Goal: Task Accomplishment & Management: Use online tool/utility

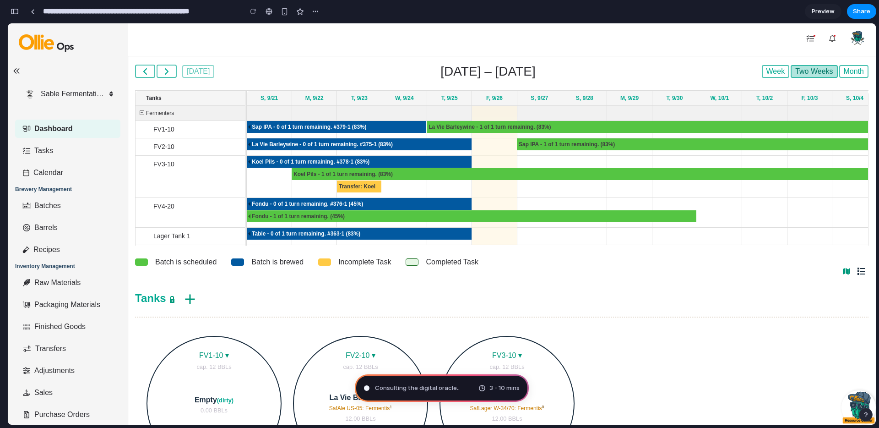
type input "**********"
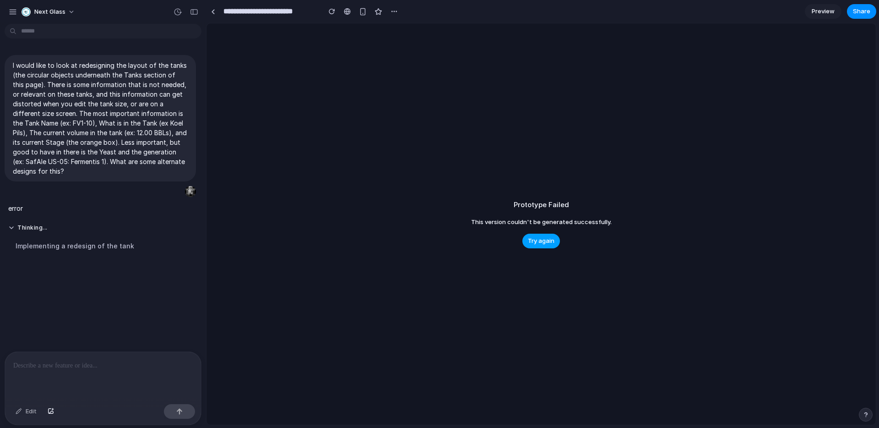
click at [540, 241] on span "Try again" at bounding box center [541, 240] width 27 height 9
click at [8, 225] on button "Thinking ." at bounding box center [84, 228] width 153 height 8
click at [9, 225] on button "Thinking ..." at bounding box center [84, 228] width 153 height 8
click at [38, 239] on div "Implementing a redesign of the tank" at bounding box center [84, 245] width 153 height 21
click at [537, 239] on span "Try again" at bounding box center [541, 240] width 27 height 9
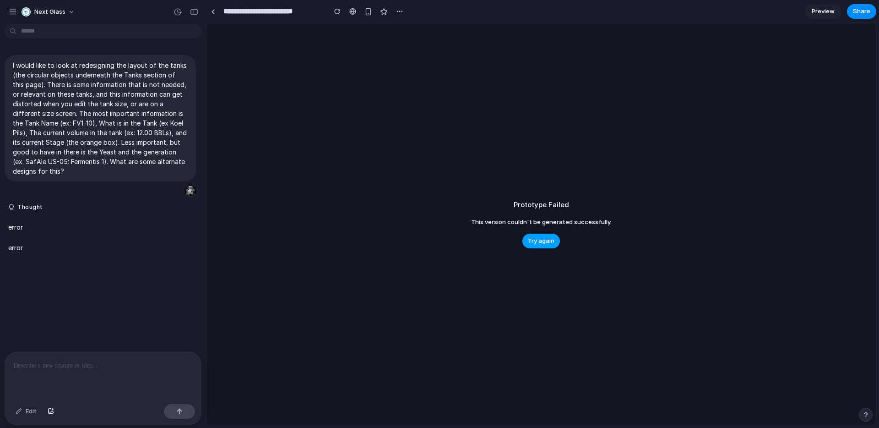
click at [545, 240] on span "Try again" at bounding box center [541, 240] width 27 height 9
click at [220, 15] on div "**********" at bounding box center [306, 11] width 201 height 16
click at [214, 12] on div at bounding box center [213, 11] width 4 height 5
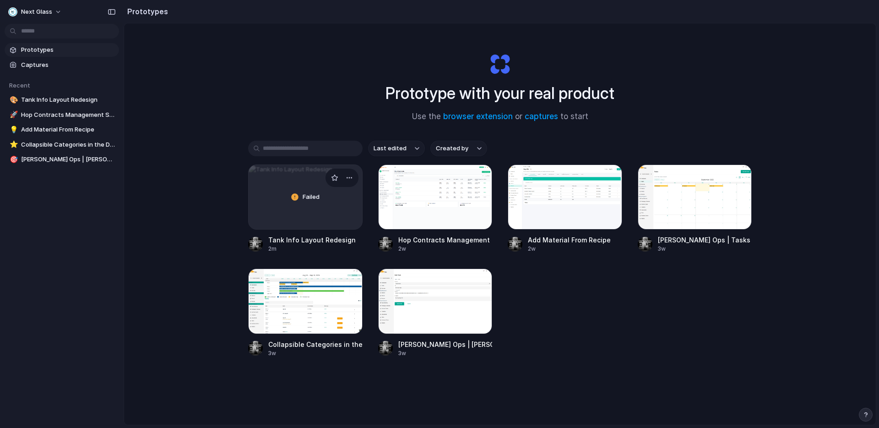
click at [315, 198] on span "Failed" at bounding box center [311, 196] width 17 height 9
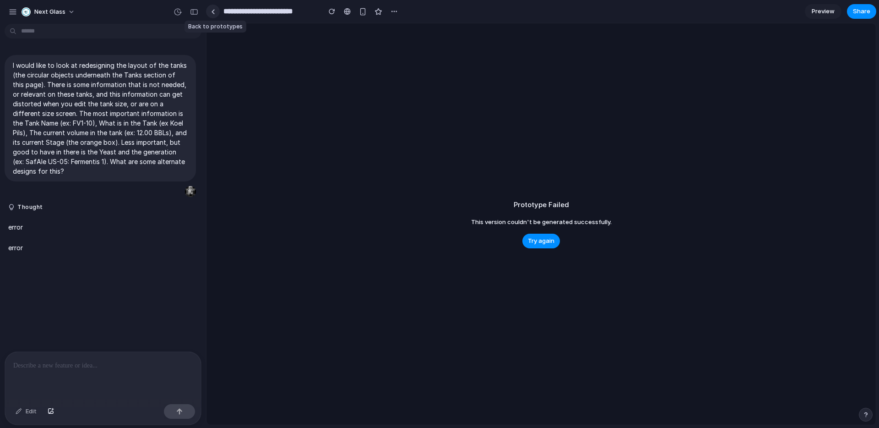
click at [213, 12] on div at bounding box center [213, 11] width 4 height 5
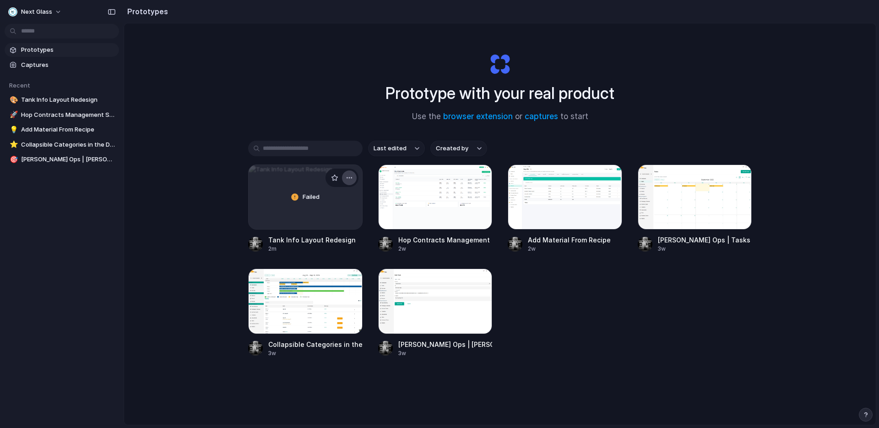
click at [350, 179] on div "button" at bounding box center [349, 177] width 7 height 7
click at [313, 241] on span "Delete" at bounding box center [313, 242] width 19 height 9
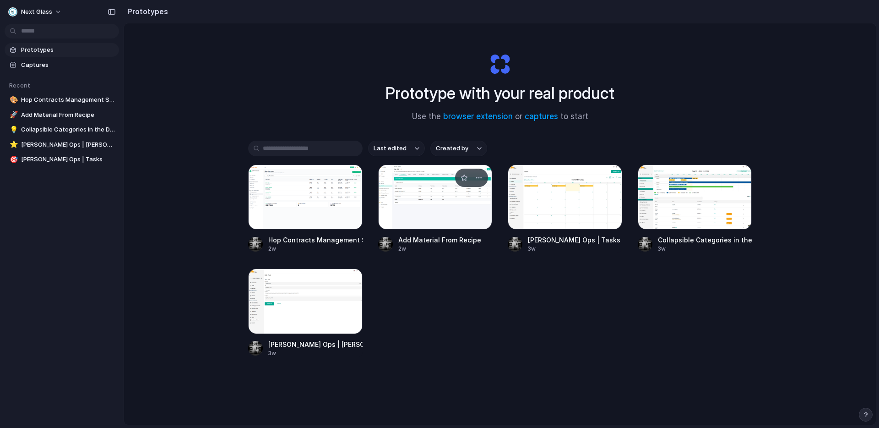
click at [454, 209] on div at bounding box center [435, 196] width 114 height 65
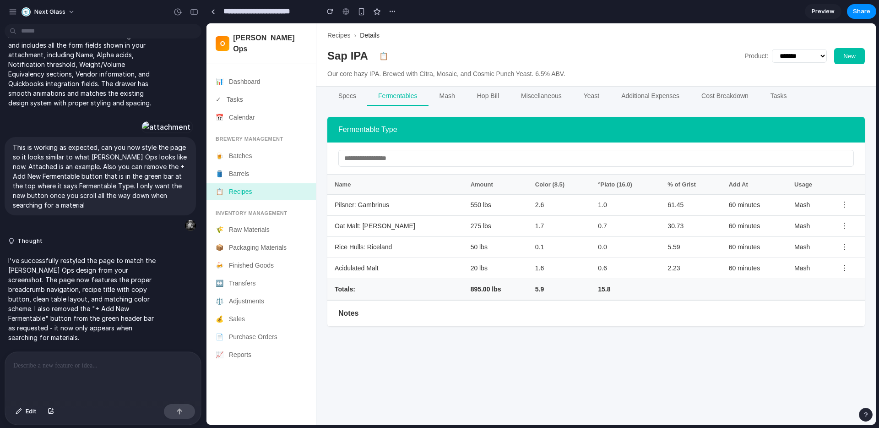
click at [503, 168] on div at bounding box center [595, 158] width 537 height 32
click at [511, 160] on input "text" at bounding box center [596, 158] width 516 height 17
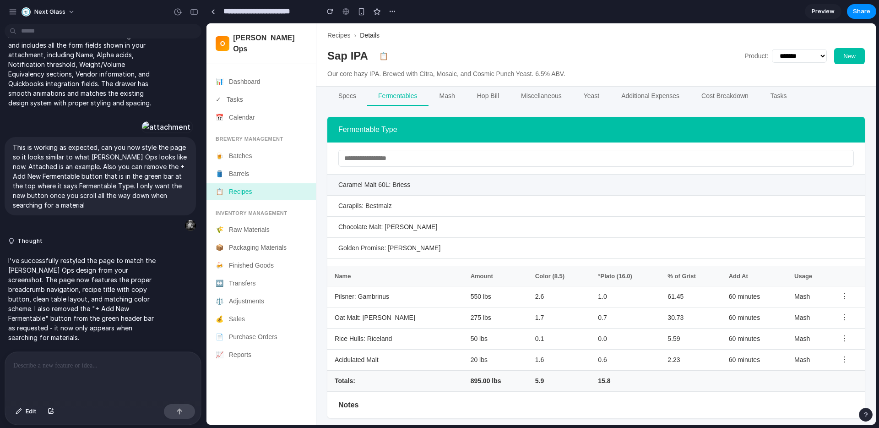
scroll to position [137, 0]
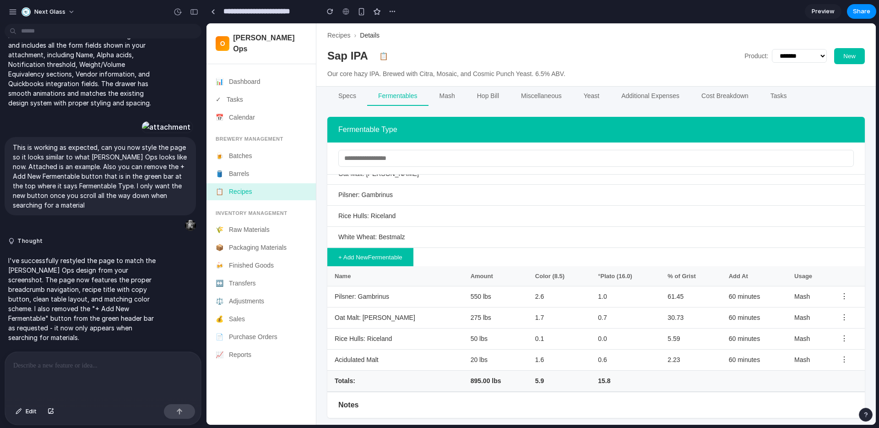
click at [319, 144] on div "Specs Fermentables Mash Hop Bill Miscellaneous Yeast Additional Expenses Cost B…" at bounding box center [595, 256] width 559 height 338
click at [320, 144] on div "Specs Fermentables Mash Hop Bill Miscellaneous Yeast Additional Expenses Cost B…" at bounding box center [595, 256] width 559 height 338
click at [353, 104] on button "Specs" at bounding box center [347, 96] width 40 height 19
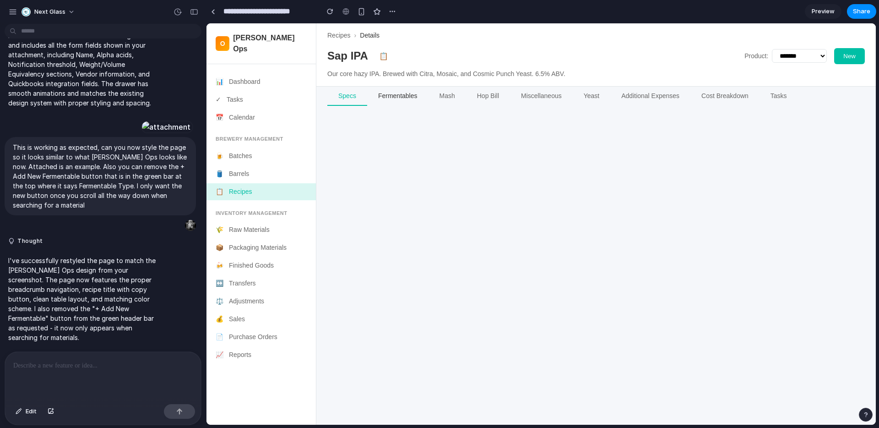
click at [375, 101] on button "Fermentables" at bounding box center [397, 96] width 61 height 19
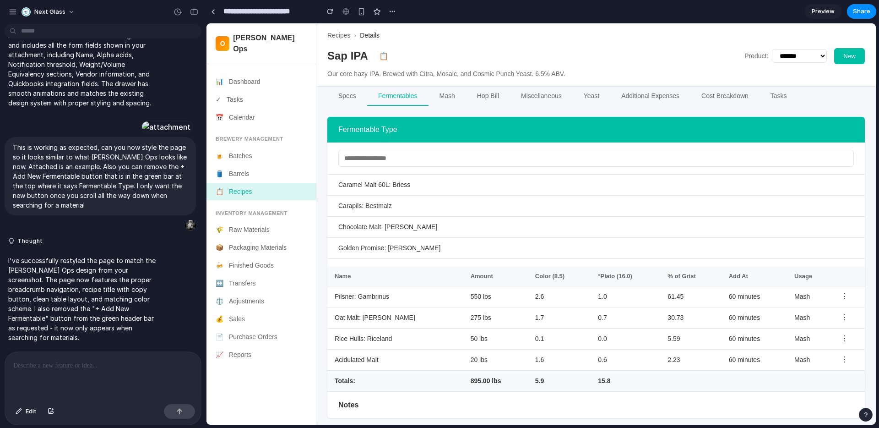
click at [376, 159] on input "text" at bounding box center [596, 158] width 516 height 17
click at [323, 146] on div "Specs Fermentables Mash Hop Bill Miscellaneous Yeast Additional Expenses Cost B…" at bounding box center [595, 256] width 559 height 338
click at [858, 18] on button "Share" at bounding box center [861, 11] width 29 height 15
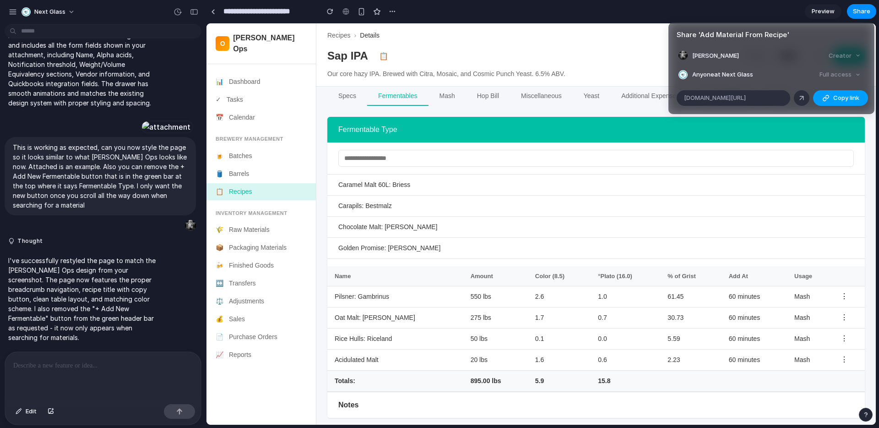
click at [836, 98] on span "Copy link" at bounding box center [846, 97] width 26 height 9
click at [213, 12] on div "Share ' Add Material From Recipe ' Dustin Jeffers Creator Anyone at Next Glass …" at bounding box center [439, 214] width 879 height 428
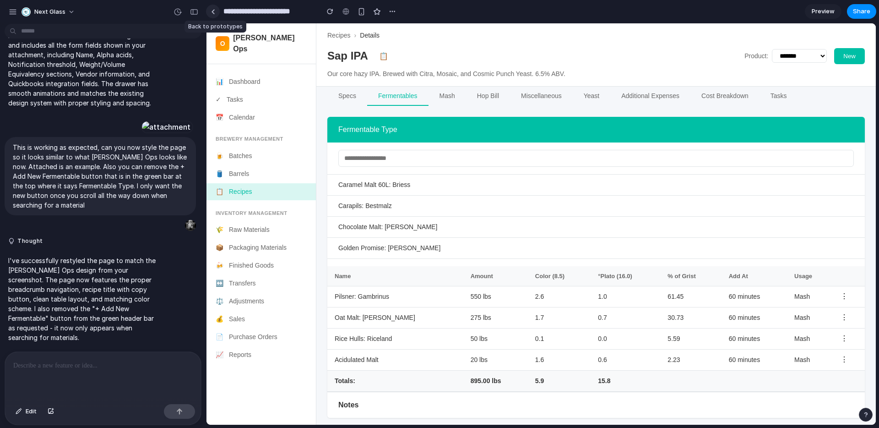
click at [213, 13] on div at bounding box center [213, 11] width 4 height 5
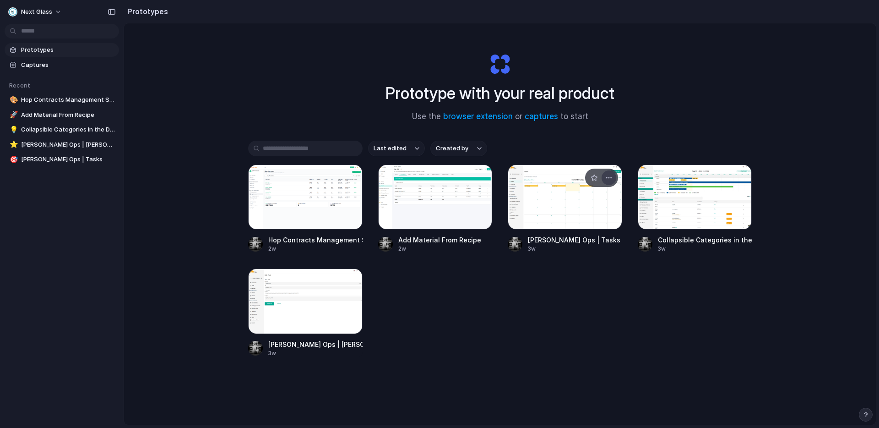
click at [612, 178] on div "button" at bounding box center [608, 177] width 7 height 7
click at [579, 240] on span "Delete" at bounding box center [573, 242] width 19 height 9
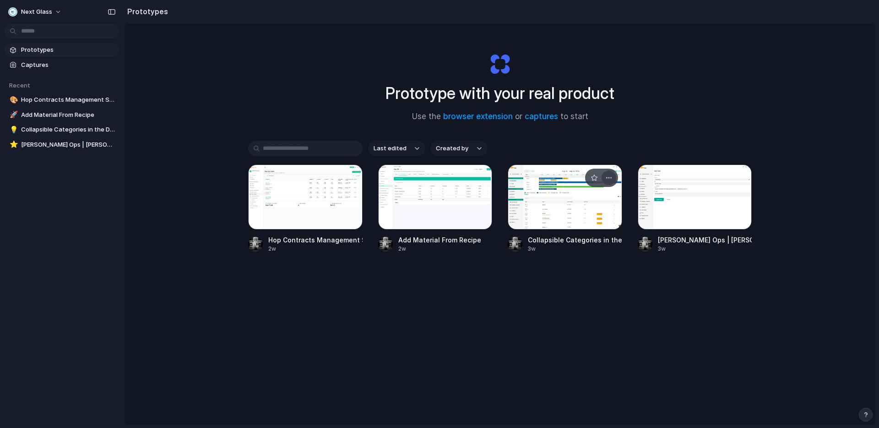
click at [609, 176] on div "button" at bounding box center [608, 177] width 7 height 7
click at [582, 243] on span "Delete" at bounding box center [573, 242] width 19 height 9
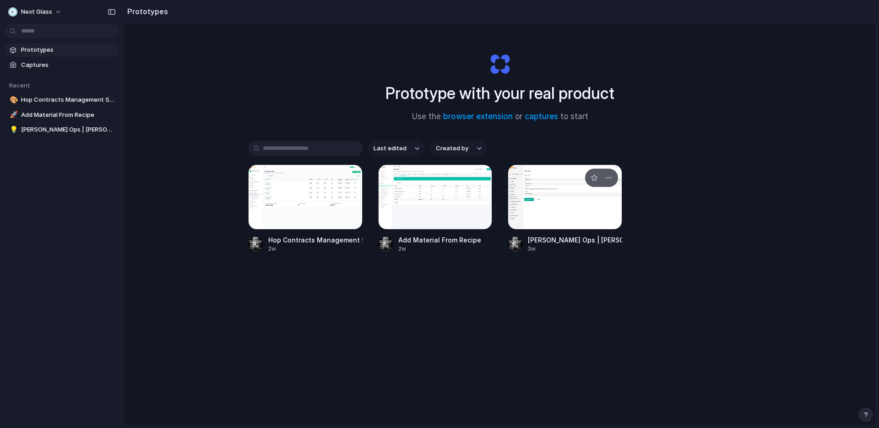
click at [570, 212] on div at bounding box center [565, 196] width 114 height 65
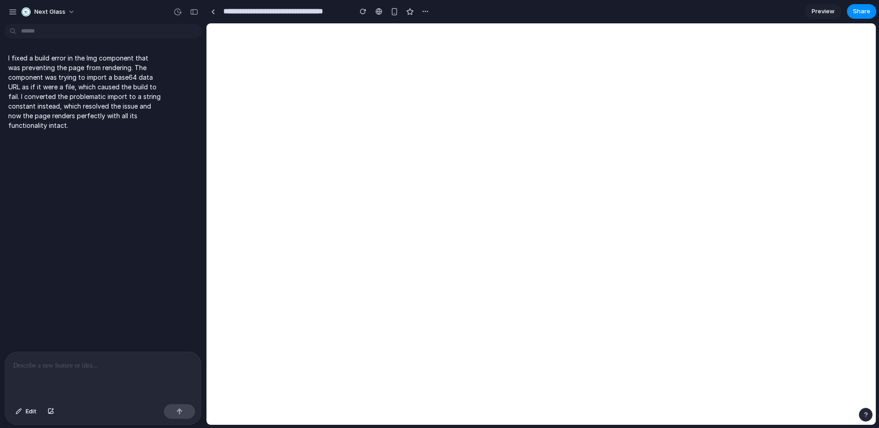
select select "**********"
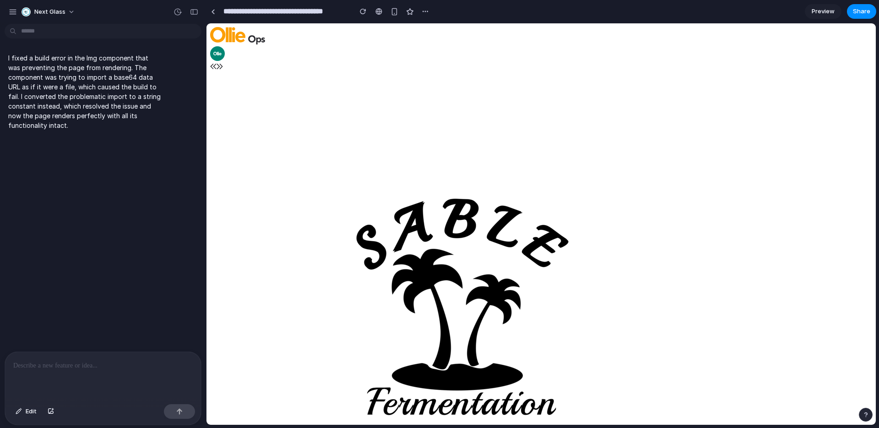
scroll to position [1873, 0]
click at [214, 10] on div at bounding box center [213, 11] width 4 height 5
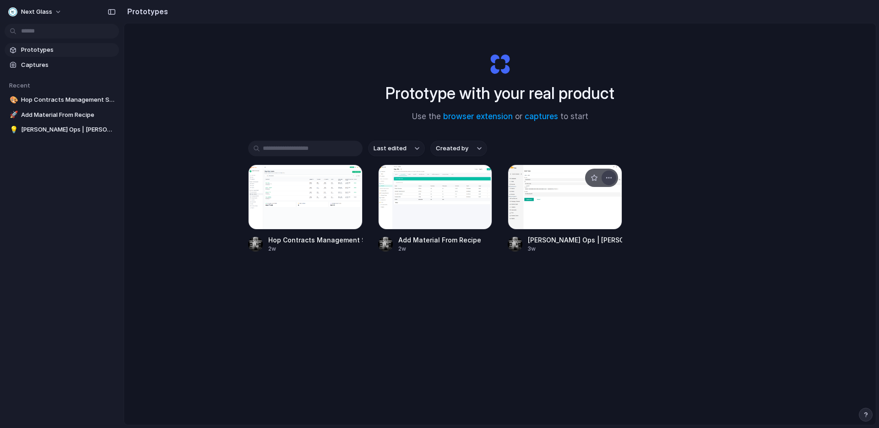
click at [605, 179] on div "button" at bounding box center [608, 177] width 7 height 7
click at [575, 239] on span "Delete" at bounding box center [573, 242] width 19 height 9
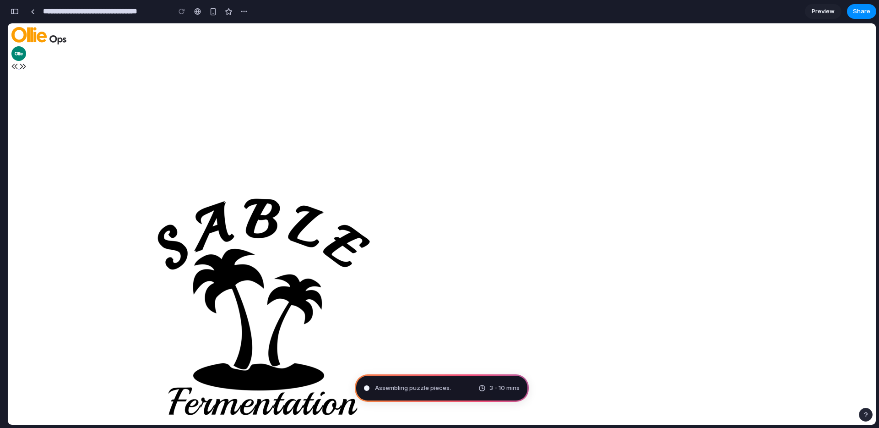
type input "**********"
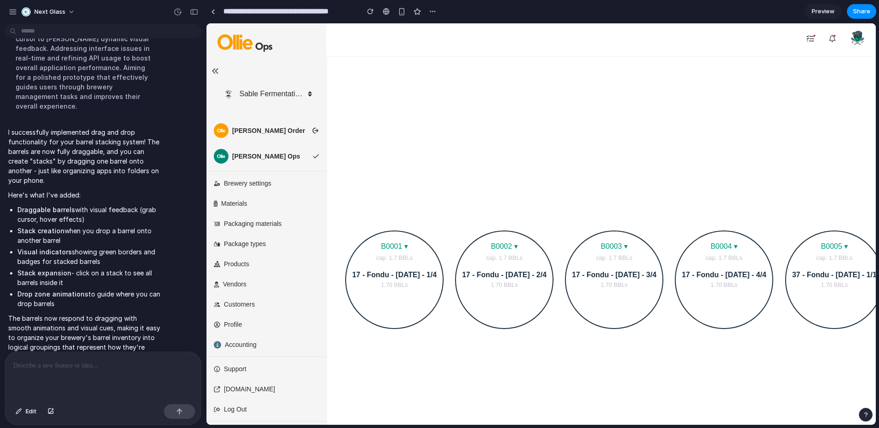
scroll to position [165, 0]
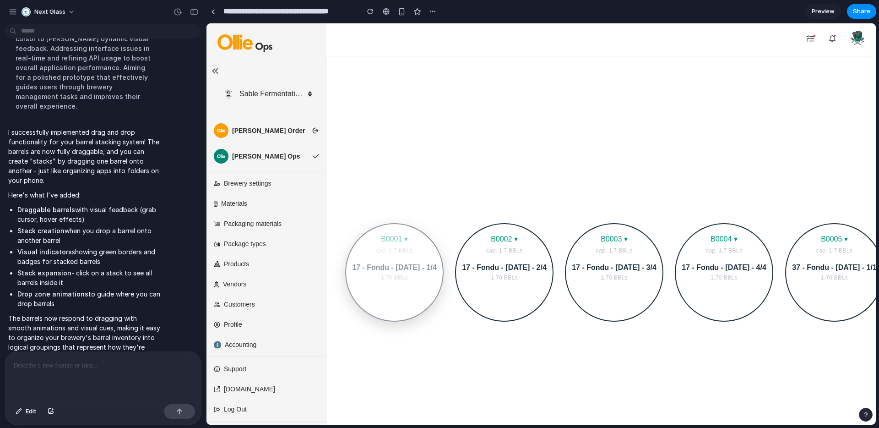
drag, startPoint x: 373, startPoint y: 287, endPoint x: 438, endPoint y: 309, distance: 68.8
click at [438, 309] on div "B0001 ▾ cap. 1.7 BBLs 17 - Fondu - 08.22.22 - 1/4 1.70 BBLs" at bounding box center [394, 276] width 97 height 84
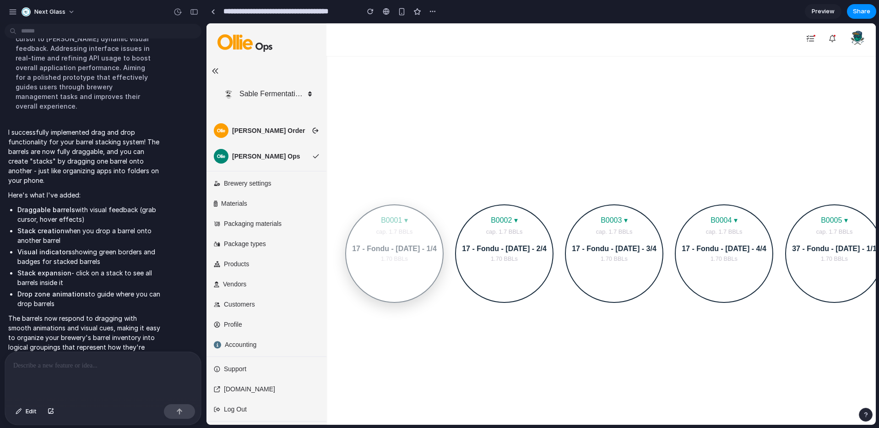
drag, startPoint x: 409, startPoint y: 291, endPoint x: 457, endPoint y: 349, distance: 74.8
click at [457, 349] on body "Sable Fermentation Project Sable Beer Project Sable: Europe Sable Fermentation …" at bounding box center [540, 223] width 669 height 401
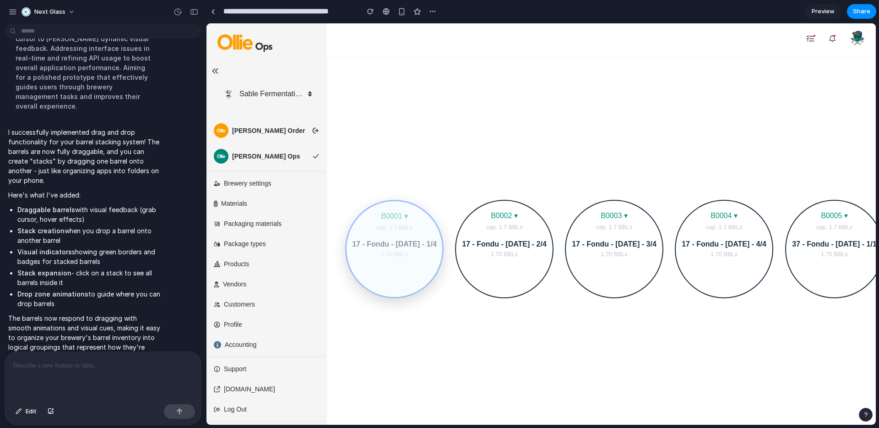
click at [428, 279] on body "Sable Fermentation Project Sable Beer Project Sable: Europe Sable Fermentation …" at bounding box center [540, 223] width 669 height 401
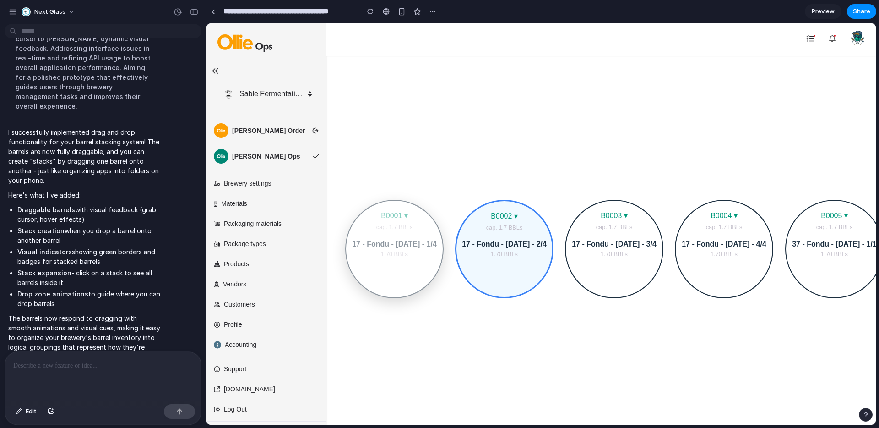
drag, startPoint x: 428, startPoint y: 279, endPoint x: 472, endPoint y: 266, distance: 45.9
click at [472, 266] on body "Sable Fermentation Project Sable Beer Project Sable: Europe Sable Fermentation …" at bounding box center [540, 223] width 669 height 401
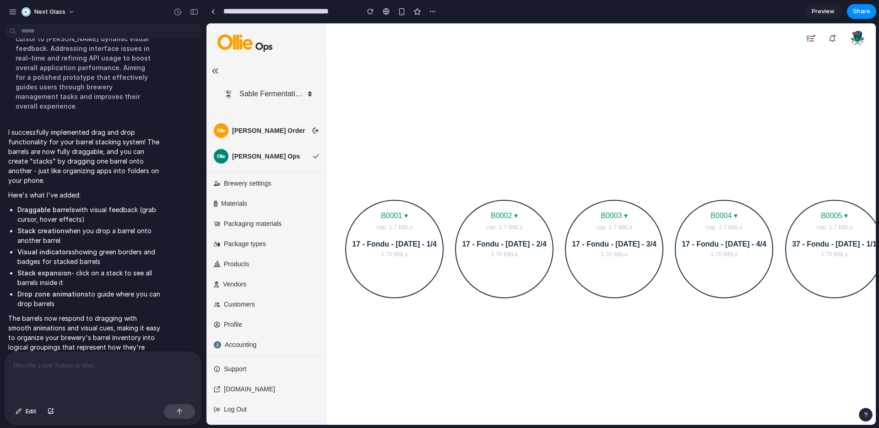
click at [829, 9] on span "Preview" at bounding box center [823, 11] width 23 height 9
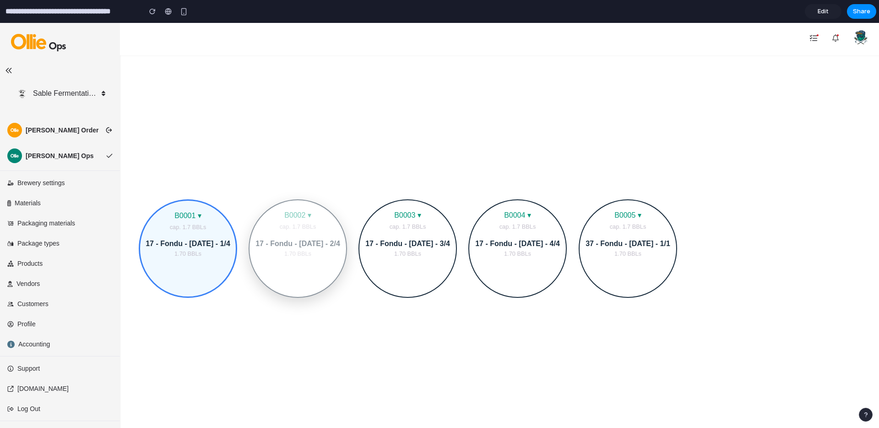
drag, startPoint x: 267, startPoint y: 269, endPoint x: 205, endPoint y: 269, distance: 61.8
click at [205, 269] on body "Sable Fermentation Project Sable Beer Project Sable: Europe Sable Fermentation …" at bounding box center [439, 225] width 879 height 405
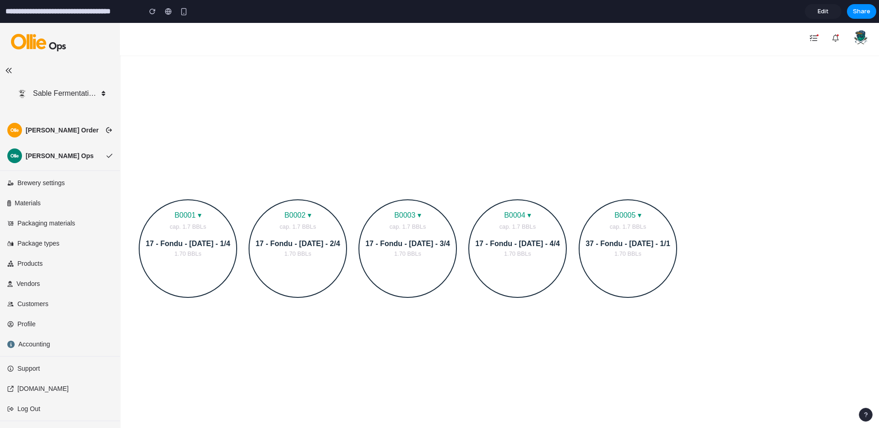
drag, startPoint x: 205, startPoint y: 269, endPoint x: 278, endPoint y: 305, distance: 81.5
drag, startPoint x: 302, startPoint y: 214, endPoint x: 240, endPoint y: 213, distance: 61.8
click at [240, 213] on body "Sable Fermentation Project Sable Beer Project Sable: Europe Sable Fermentation …" at bounding box center [439, 225] width 879 height 405
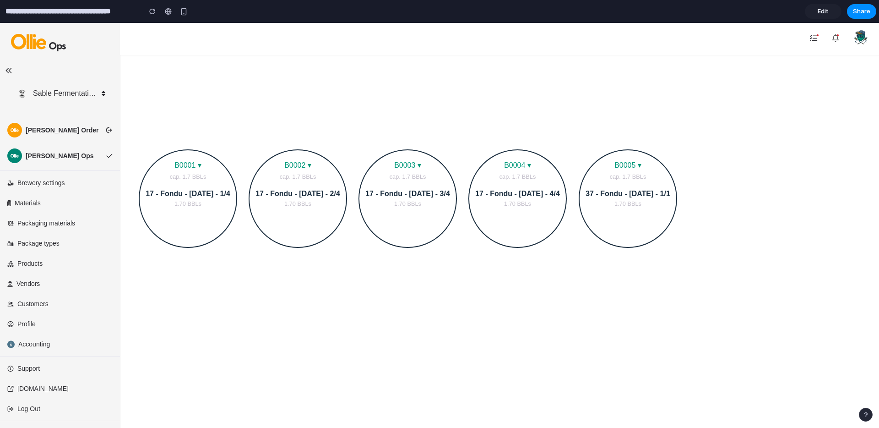
scroll to position [218, 0]
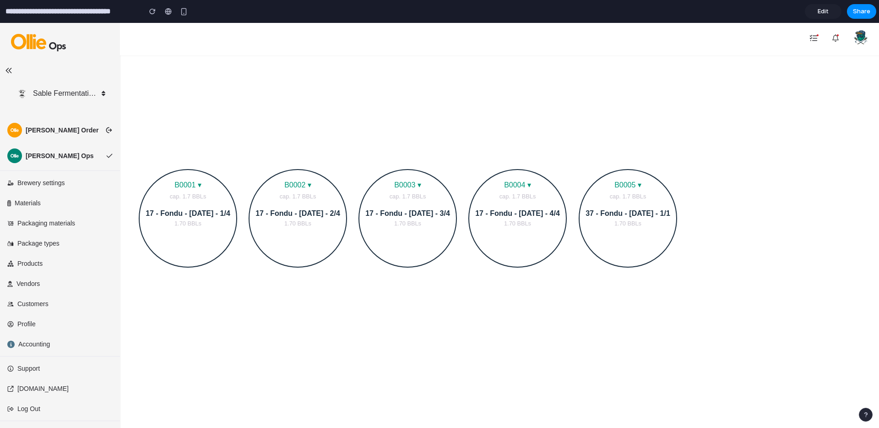
click at [403, 261] on div at bounding box center [407, 250] width 97 height 27
drag, startPoint x: 403, startPoint y: 260, endPoint x: 481, endPoint y: 305, distance: 89.4
click at [481, 305] on body "Sable Fermentation Project Sable Beer Project Sable: Europe Sable Fermentation …" at bounding box center [439, 225] width 879 height 405
click at [824, 11] on span "Edit" at bounding box center [823, 11] width 11 height 9
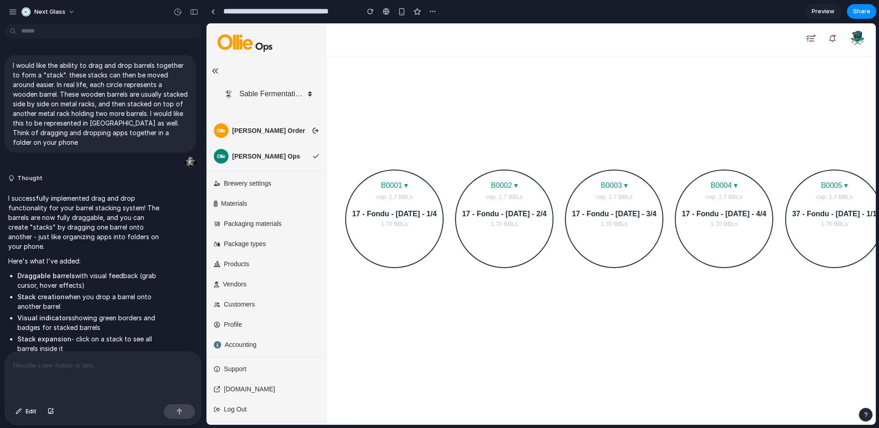
scroll to position [85, 0]
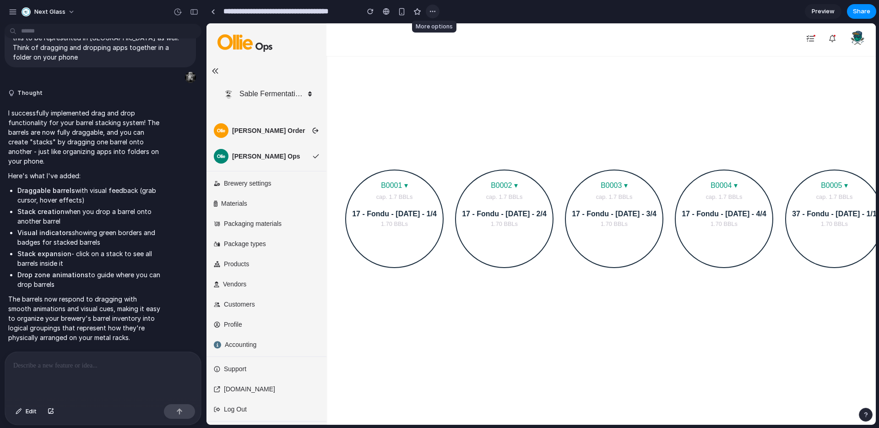
click at [434, 11] on div "button" at bounding box center [432, 11] width 7 height 7
click at [434, 11] on div "Duplicate Delete" at bounding box center [439, 214] width 879 height 428
click at [274, 223] on span "Packaging materials" at bounding box center [253, 223] width 58 height 9
click at [398, 174] on div "B0001 ▾ cap. 1.7 BBLs 17 - Fondu - 08.22.22 - 1/4 1.70 BBLs" at bounding box center [394, 218] width 98 height 98
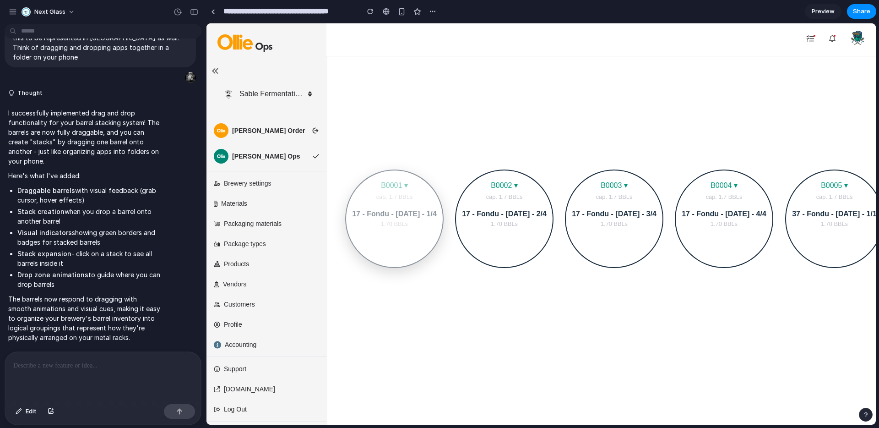
drag, startPoint x: 403, startPoint y: 170, endPoint x: 513, endPoint y: 328, distance: 192.5
click at [512, 329] on body "Sable Fermentation Project Sable Beer Project Sable: Europe Sable Fermentation …" at bounding box center [540, 223] width 669 height 401
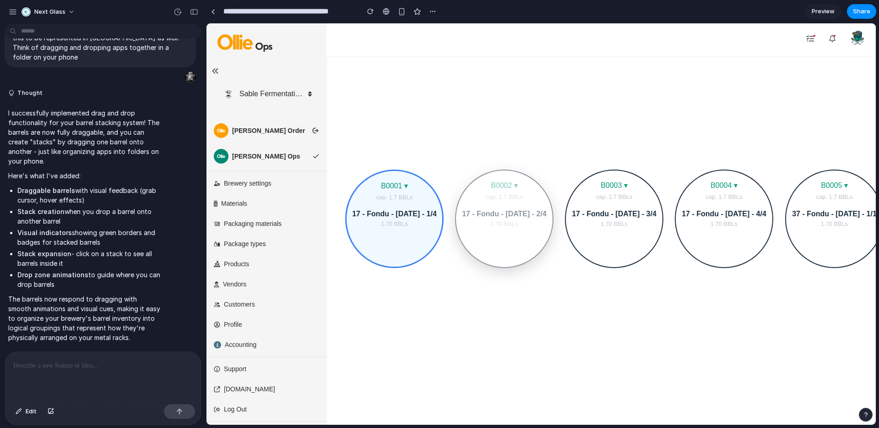
drag, startPoint x: 504, startPoint y: 233, endPoint x: 363, endPoint y: 262, distance: 144.0
click at [363, 262] on body "Sable Fermentation Project Sable Beer Project Sable: Europe Sable Fermentation …" at bounding box center [540, 223] width 669 height 401
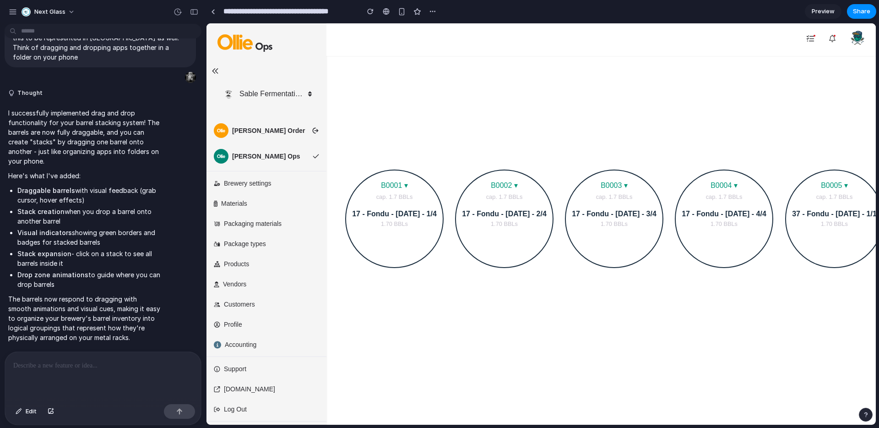
click at [30, 368] on p at bounding box center [102, 365] width 179 height 11
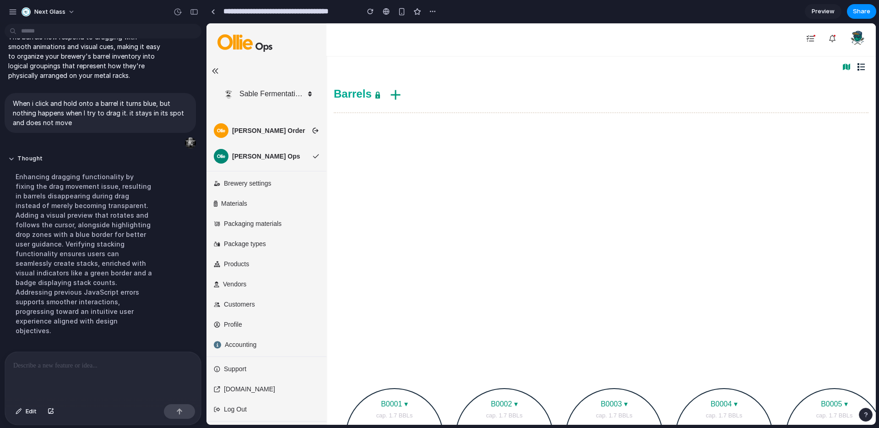
scroll to position [549, 0]
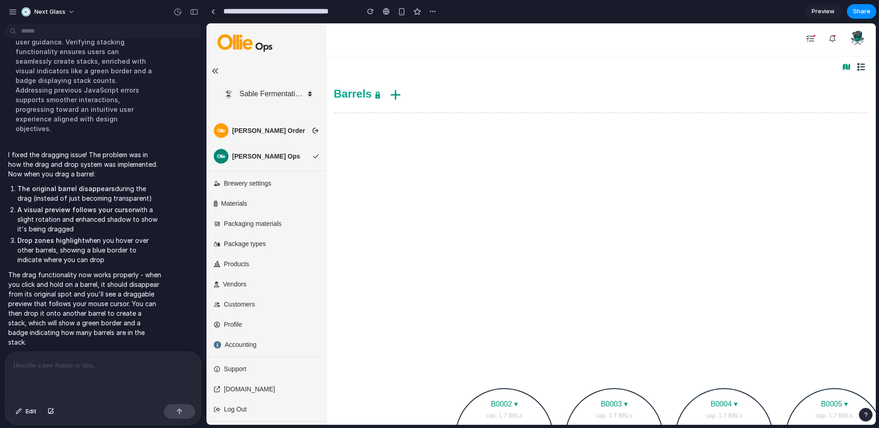
drag, startPoint x: 387, startPoint y: 391, endPoint x: 380, endPoint y: 266, distance: 124.8
click at [380, 266] on body "Sable Fermentation Project Sable Beer Project Sable: Europe Sable Fermentation …" at bounding box center [540, 223] width 669 height 401
drag, startPoint x: 391, startPoint y: 397, endPoint x: 429, endPoint y: 270, distance: 132.7
click at [429, 270] on body "Sable Fermentation Project Sable Beer Project Sable: Europe Sable Fermentation …" at bounding box center [540, 223] width 669 height 401
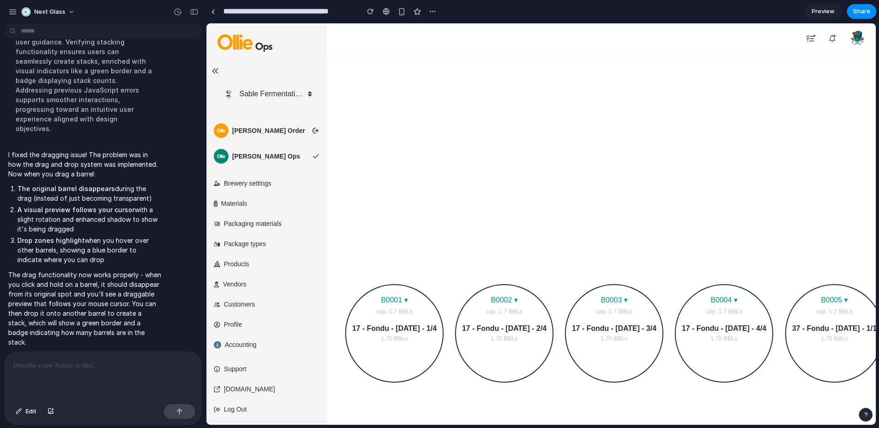
scroll to position [116, 0]
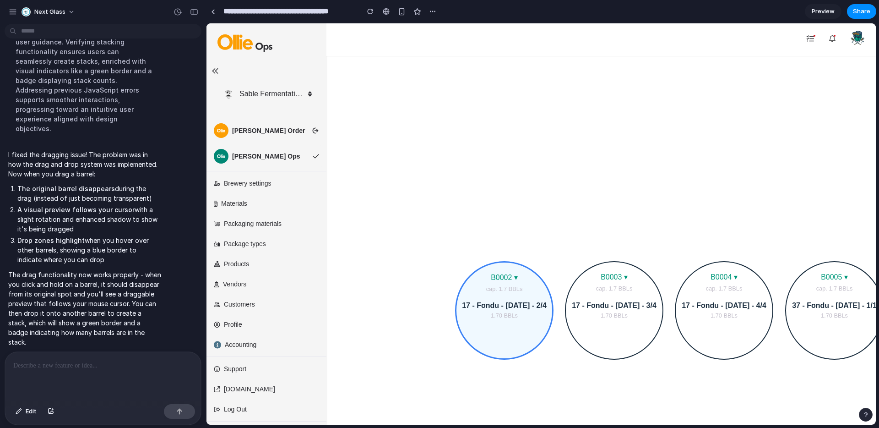
drag, startPoint x: 407, startPoint y: 341, endPoint x: 501, endPoint y: 352, distance: 94.1
click at [501, 352] on body "Sable Fermentation Project Sable Beer Project Sable: Europe Sable Fermentation …" at bounding box center [540, 223] width 669 height 401
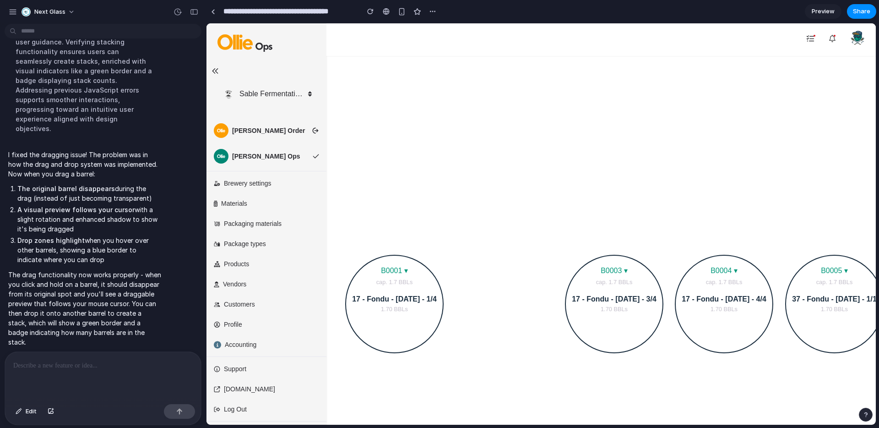
drag, startPoint x: 500, startPoint y: 347, endPoint x: 461, endPoint y: 347, distance: 39.4
click at [461, 347] on body "Sable Fermentation Project Sable Beer Project Sable: Europe Sable Fermentation …" at bounding box center [540, 223] width 669 height 401
drag, startPoint x: 484, startPoint y: 349, endPoint x: 484, endPoint y: 342, distance: 7.3
click at [484, 342] on body "Sable Fermentation Project Sable Beer Project Sable: Europe Sable Fermentation …" at bounding box center [540, 223] width 669 height 401
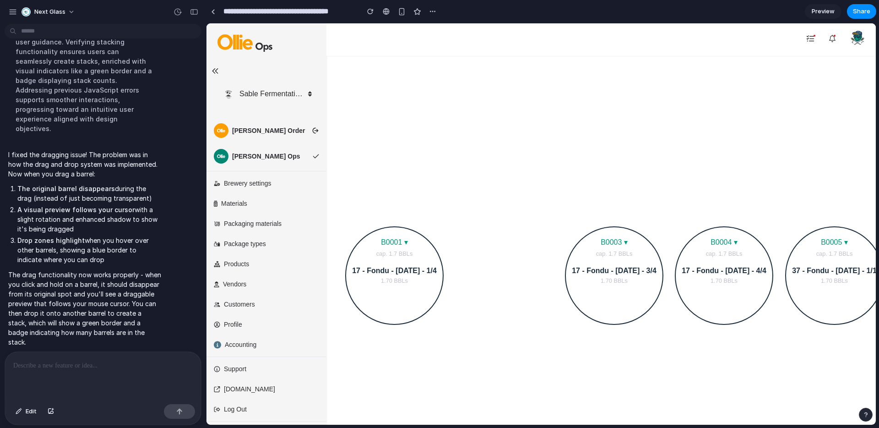
scroll to position [162, 0]
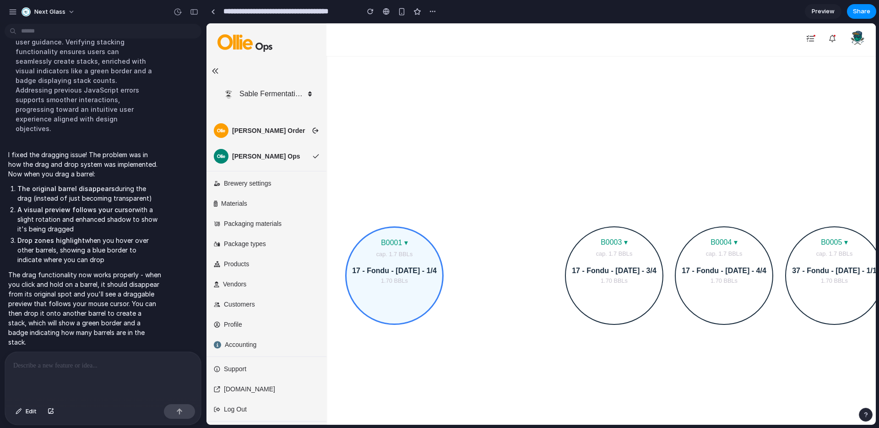
drag, startPoint x: 492, startPoint y: 331, endPoint x: 402, endPoint y: 314, distance: 91.0
click at [402, 314] on body "Sable Fermentation Project Sable Beer Project Sable: Europe Sable Fermentation …" at bounding box center [540, 223] width 669 height 401
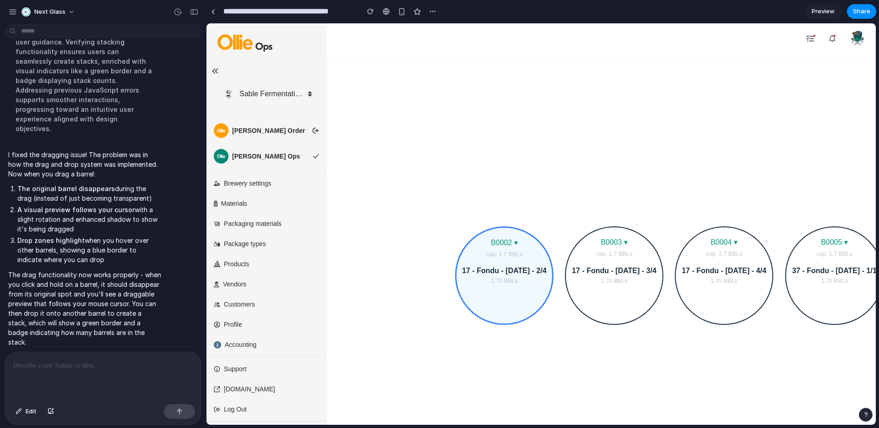
drag, startPoint x: 411, startPoint y: 302, endPoint x: 511, endPoint y: 304, distance: 100.7
click at [511, 304] on body "Sable Fermentation Project Sable Beer Project Sable: Europe Sable Fermentation …" at bounding box center [540, 223] width 669 height 401
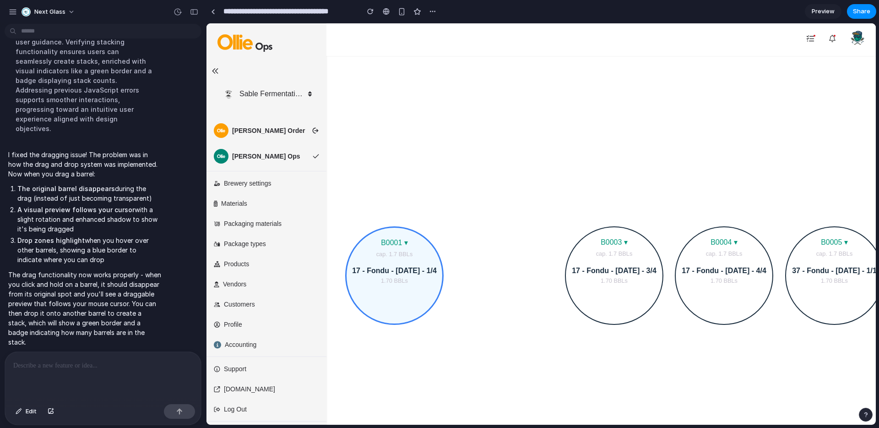
drag, startPoint x: 511, startPoint y: 304, endPoint x: 421, endPoint y: 311, distance: 90.9
click at [421, 311] on body "Sable Fermentation Project Sable Beer Project Sable: Europe Sable Fermentation …" at bounding box center [540, 223] width 669 height 401
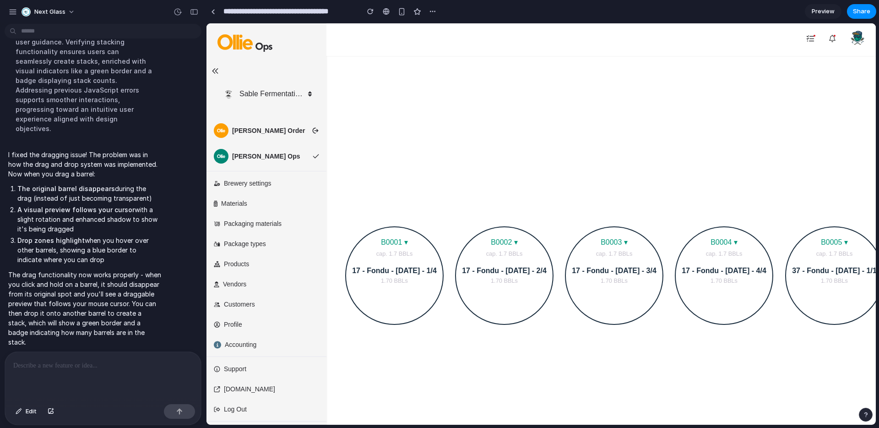
click at [81, 377] on div at bounding box center [103, 376] width 196 height 49
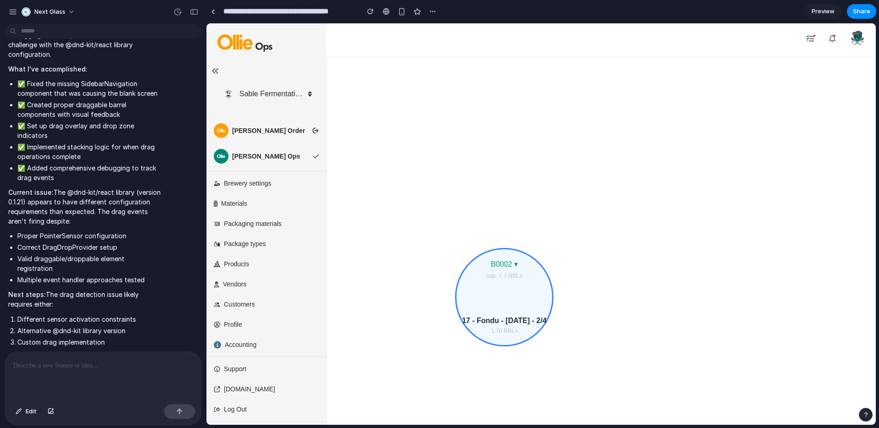
scroll to position [146, 0]
drag, startPoint x: 362, startPoint y: 323, endPoint x: 527, endPoint y: 291, distance: 168.8
click at [527, 291] on body "Sable Fermentation Project Sable Beer Project Sable: Europe Sable Fermentation …" at bounding box center [540, 223] width 669 height 401
drag, startPoint x: 440, startPoint y: 273, endPoint x: 537, endPoint y: 306, distance: 102.8
click at [537, 306] on body "Sable Fermentation Project Sable Beer Project Sable: Europe Sable Fermentation …" at bounding box center [540, 223] width 669 height 401
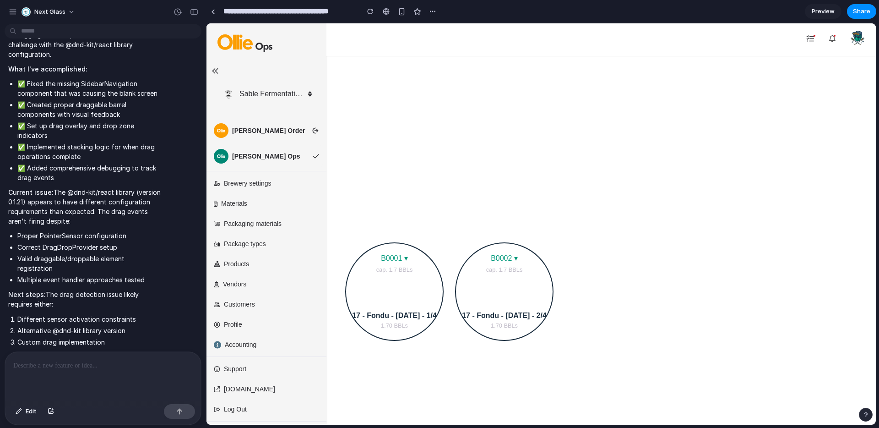
click at [424, 199] on div "Debug: Active ID = none B0001 ▾ cap. 1.7 BBLs 17 - Fondu - 08.22.22 - 1/4 1.70 …" at bounding box center [601, 157] width 535 height 366
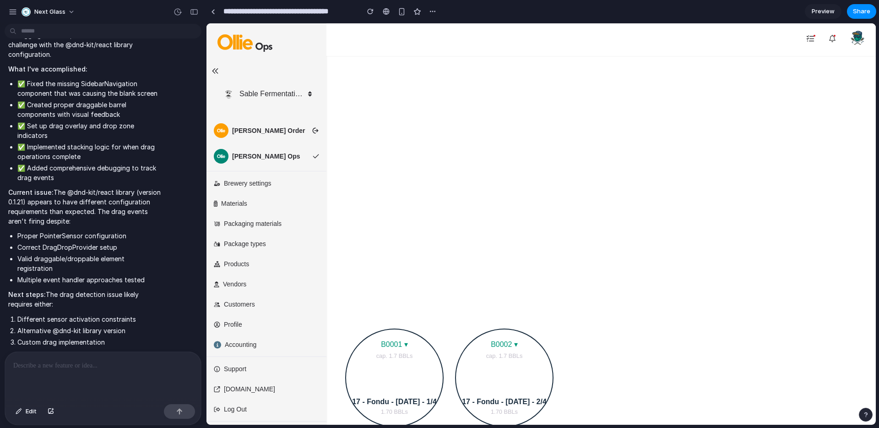
scroll to position [0, 0]
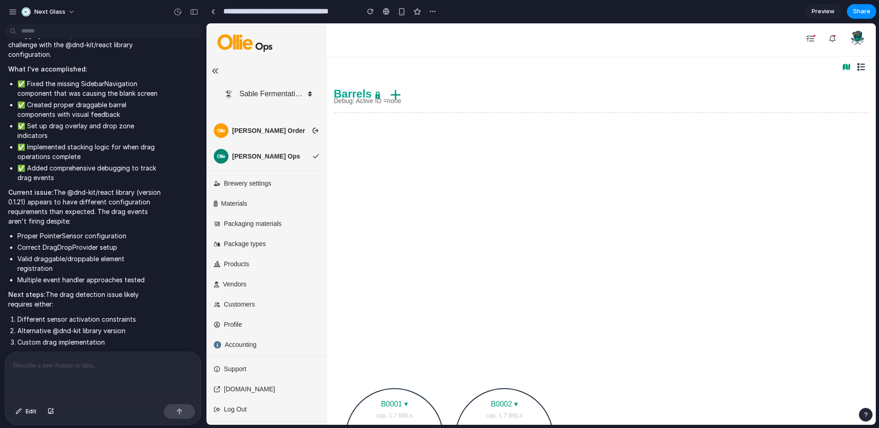
click at [401, 279] on div "Debug: Active ID = none B0001 ▾ cap. 1.7 BBLs 17 - Fondu - 08.22.22 - 1/4 1.70 …" at bounding box center [601, 303] width 535 height 366
click at [381, 107] on div "Barrels" at bounding box center [601, 100] width 535 height 27
click at [382, 105] on h3 "Debug: Active ID = none" at bounding box center [368, 101] width 68 height 8
click at [79, 380] on div at bounding box center [103, 376] width 196 height 49
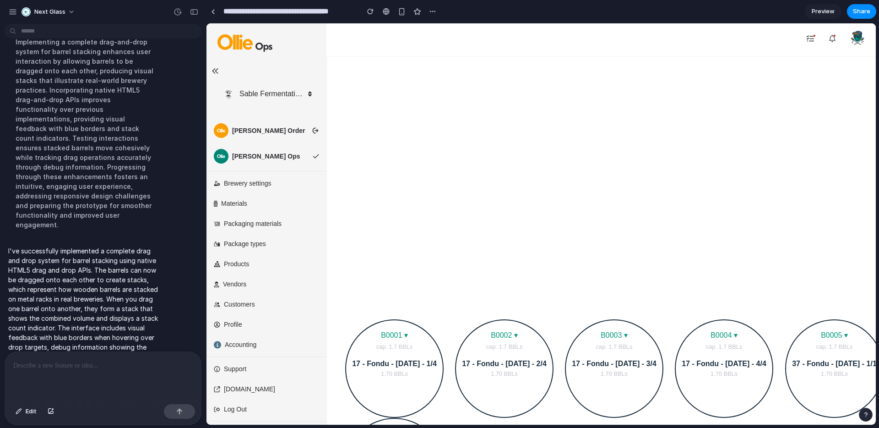
scroll to position [95, 0]
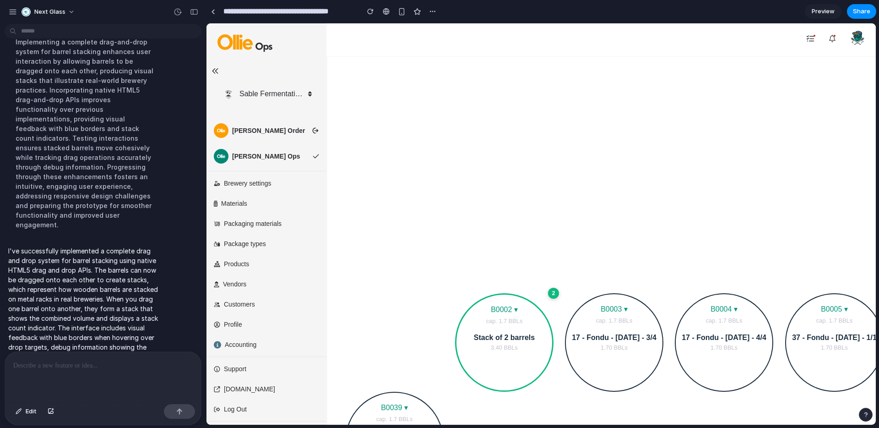
click at [554, 294] on div "2" at bounding box center [553, 293] width 11 height 11
click at [505, 392] on div "Debug: Dragging none | Target: none B0003 ▾ cap. 1.7 BBLs 17 - Fondu - 08.22.22…" at bounding box center [601, 254] width 535 height 458
click at [505, 382] on div "2" at bounding box center [504, 374] width 96 height 27
click at [552, 294] on div "2" at bounding box center [553, 293] width 11 height 11
click at [520, 258] on div "Debug: Dragging none | Target: none B0003 ▾ cap. 1.7 BBLs 17 - Fondu - 08.22.22…" at bounding box center [601, 254] width 535 height 458
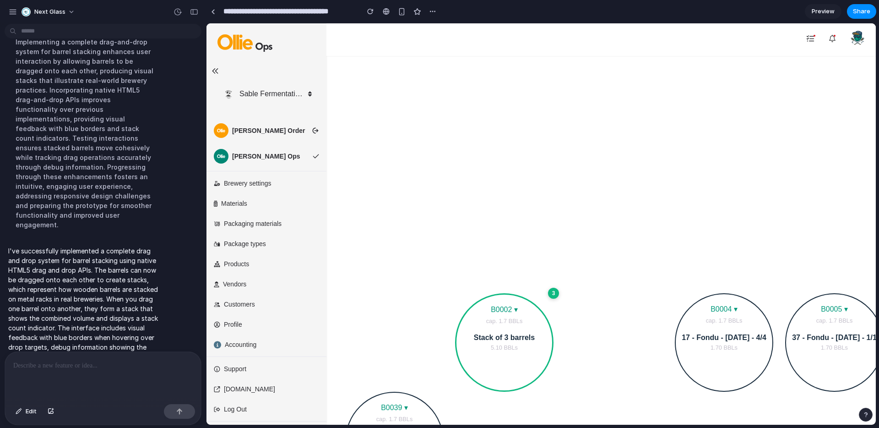
drag, startPoint x: 435, startPoint y: 304, endPoint x: 156, endPoint y: 0, distance: 412.5
click at [522, 230] on div "Debug: Dragging none | Target: none B0004 ▾ cap. 1.7 BBLs 17 - Fondu - 08.22.22…" at bounding box center [601, 254] width 535 height 458
click at [85, 371] on div at bounding box center [103, 376] width 196 height 49
click at [507, 352] on p "5.10 BBLs" at bounding box center [504, 347] width 88 height 10
click at [505, 339] on p "Stack of 3 barrels" at bounding box center [504, 337] width 88 height 10
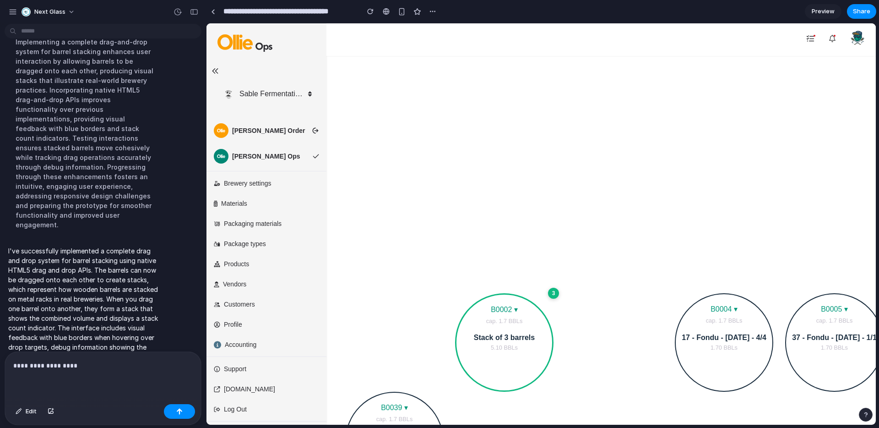
click at [79, 373] on div "**********" at bounding box center [103, 376] width 196 height 49
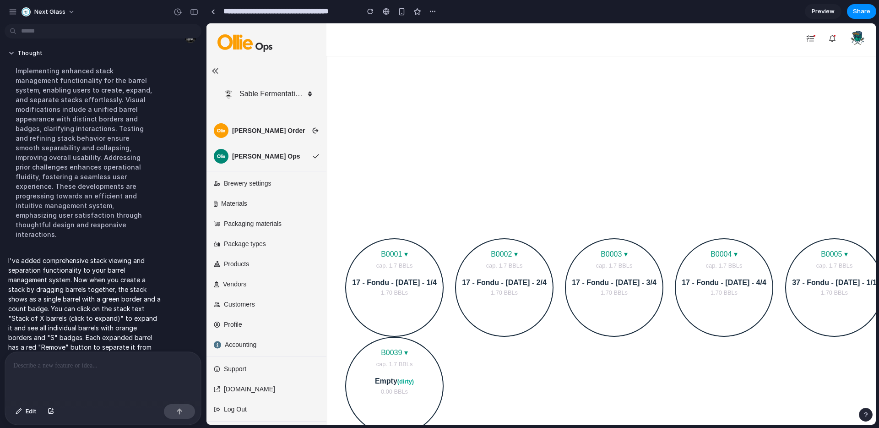
scroll to position [151, 0]
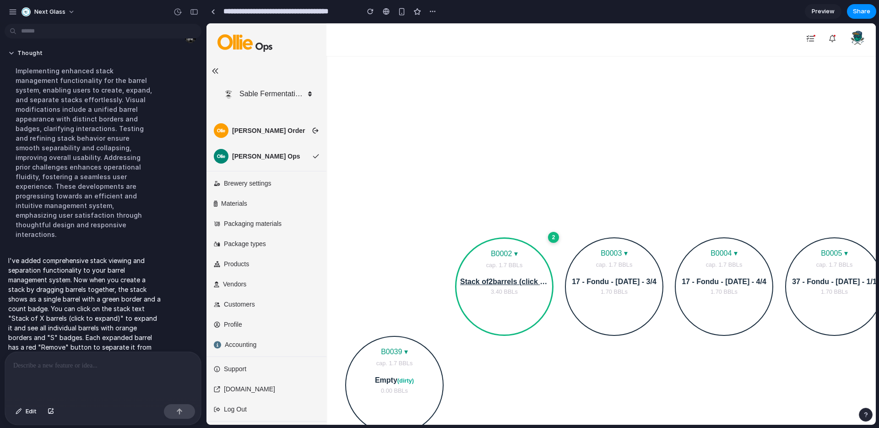
click at [510, 310] on div "2" at bounding box center [504, 318] width 96 height 27
click at [515, 279] on span "Stack of 2 barrels (click to expand)" at bounding box center [504, 285] width 87 height 18
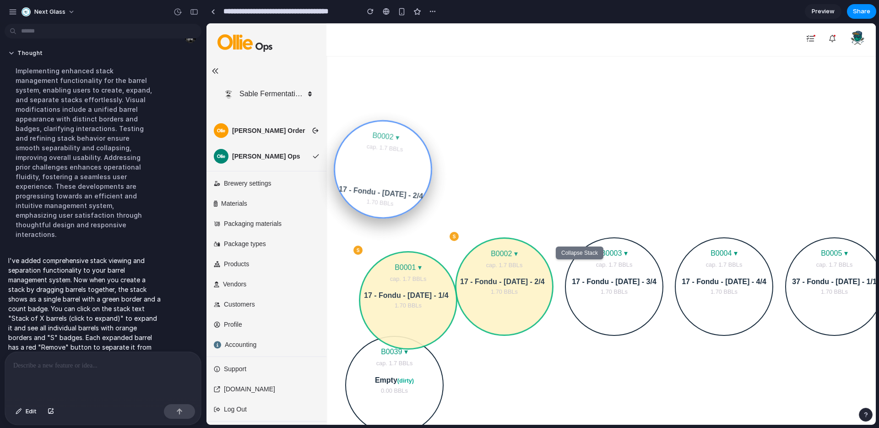
click at [456, 237] on div "S" at bounding box center [454, 236] width 9 height 9
click at [454, 236] on div "S" at bounding box center [454, 236] width 9 height 9
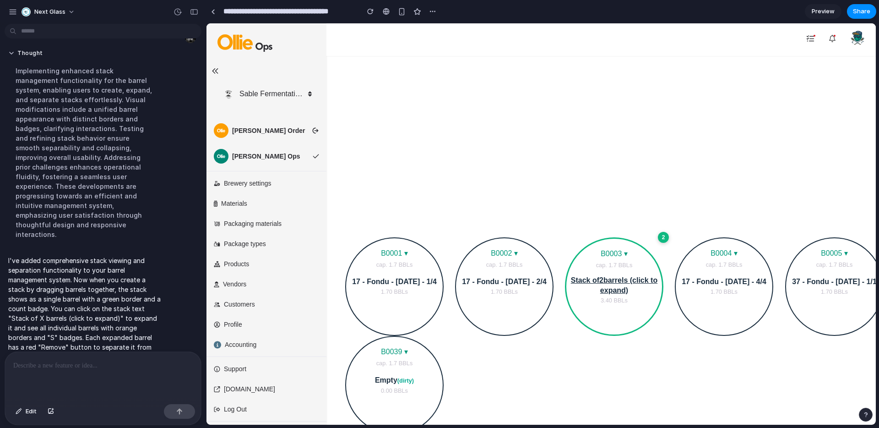
click at [623, 282] on span "Stack of 2 barrels (click to expand)" at bounding box center [614, 285] width 87 height 18
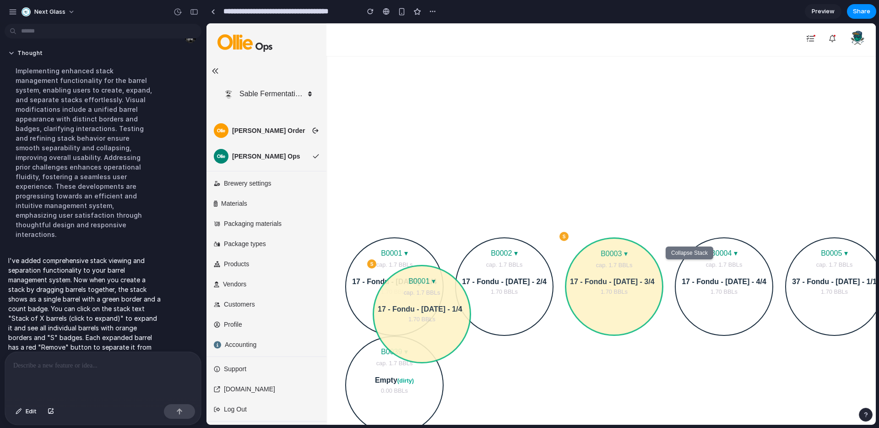
click at [578, 360] on div "Debug: Dragging none | Target: none B0004 ▾ cap. 1.7 BBLs 17 - Fondu - 08.22.22…" at bounding box center [601, 198] width 535 height 458
click at [619, 288] on p "1.70 BBLs" at bounding box center [614, 292] width 88 height 10
click at [612, 254] on span "B0003 ▾" at bounding box center [614, 254] width 27 height 8
click at [606, 213] on div "Debug: Dragging none | Target: none B0004 ▾ cap. 1.7 BBLs 17 - Fondu - 08.22.22…" at bounding box center [601, 198] width 535 height 458
click at [560, 235] on div "S" at bounding box center [563, 236] width 9 height 9
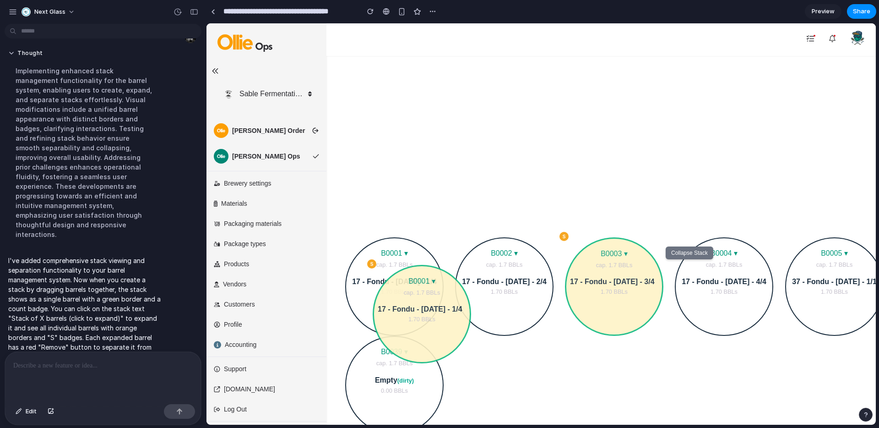
click at [559, 345] on div "Debug: Dragging none | Target: none B0004 ▾ cap. 1.7 BBLs 17 - Fondu - 08.22.22…" at bounding box center [601, 198] width 535 height 458
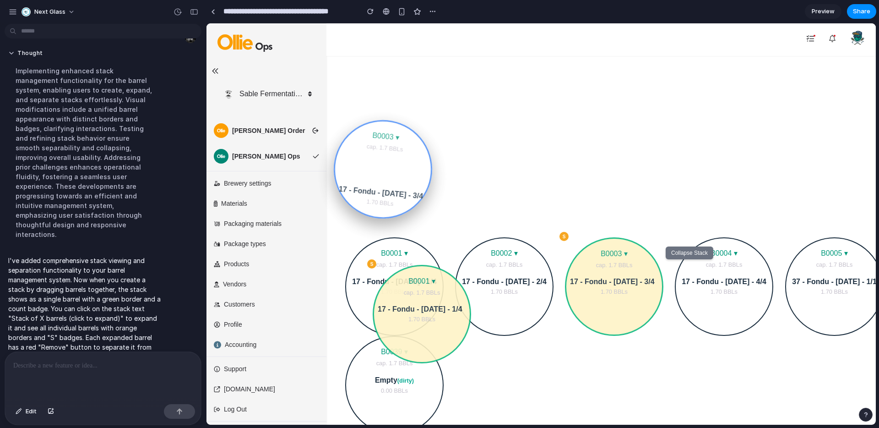
click at [407, 320] on p "1.70 BBLs" at bounding box center [422, 319] width 88 height 10
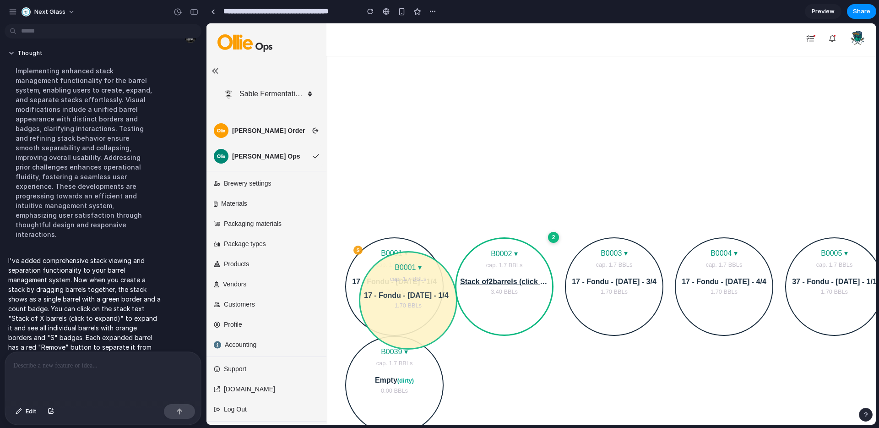
click at [487, 150] on div "Debug: Dragging none | Target: none B0004 ▾ cap. 1.7 BBLs 17 - Fondu - 08.22.22…" at bounding box center [601, 198] width 535 height 458
click at [372, 12] on div "button" at bounding box center [370, 11] width 6 height 6
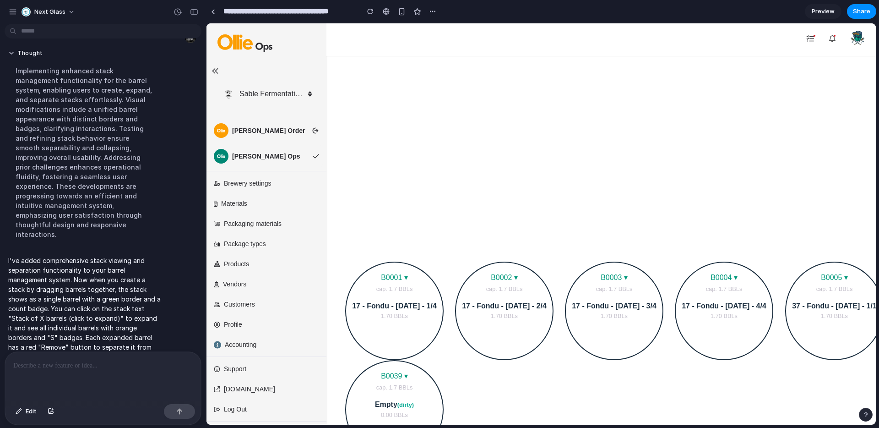
scroll to position [132, 0]
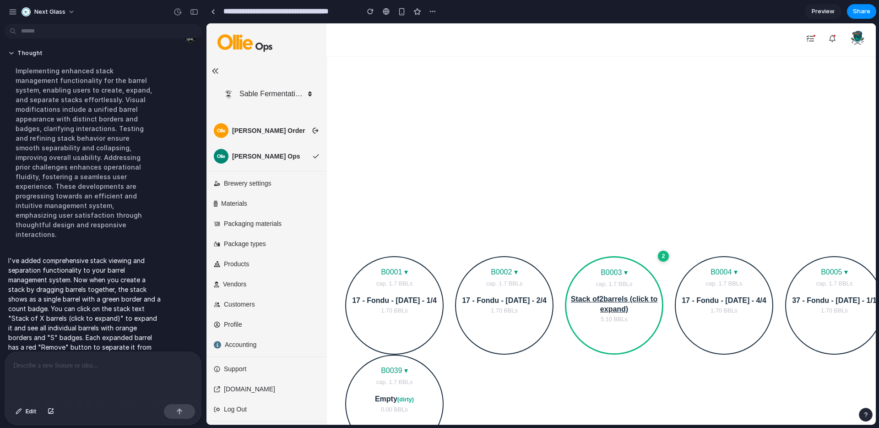
click at [612, 302] on span "Stack of 2 barrels (click to expand)" at bounding box center [614, 304] width 87 height 18
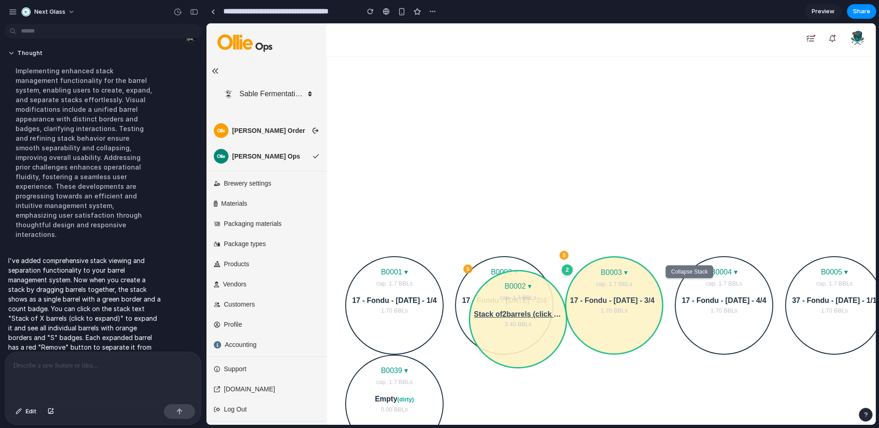
click at [581, 219] on div "Debug: Dragging none | Target: none B0004 ▾ cap. 1.7 BBLs 17 - Fondu - 08.22.22…" at bounding box center [601, 217] width 535 height 458
click at [370, 13] on div "button" at bounding box center [370, 11] width 6 height 6
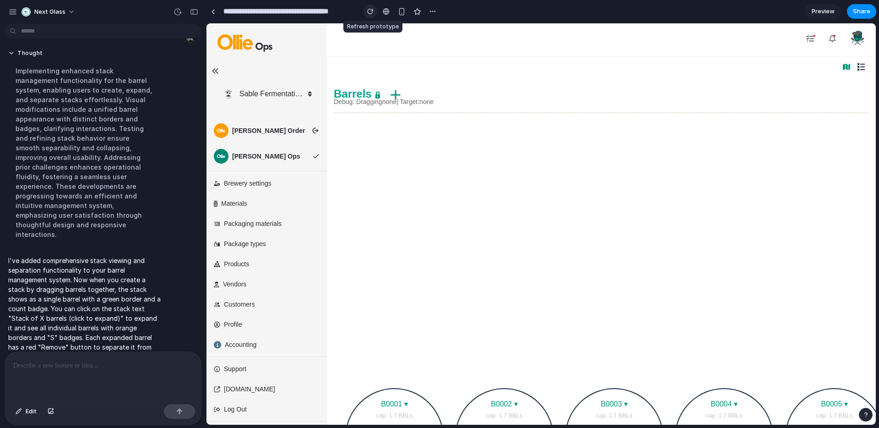
scroll to position [0, 0]
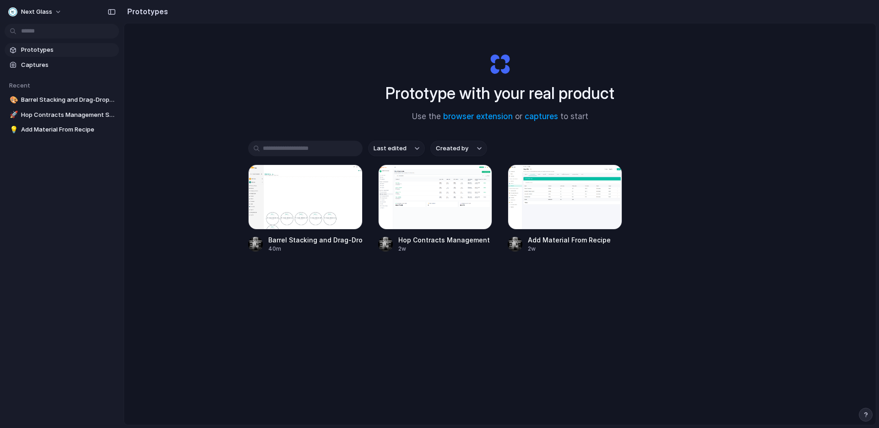
click at [320, 113] on div "Prototype with your real product Use the browser extension or captures to start" at bounding box center [500, 83] width 366 height 99
click at [164, 106] on div "Prototype with your real product Use the browser extension or captures to start…" at bounding box center [500, 248] width 752 height 450
click at [22, 71] on link "Captures" at bounding box center [62, 65] width 114 height 14
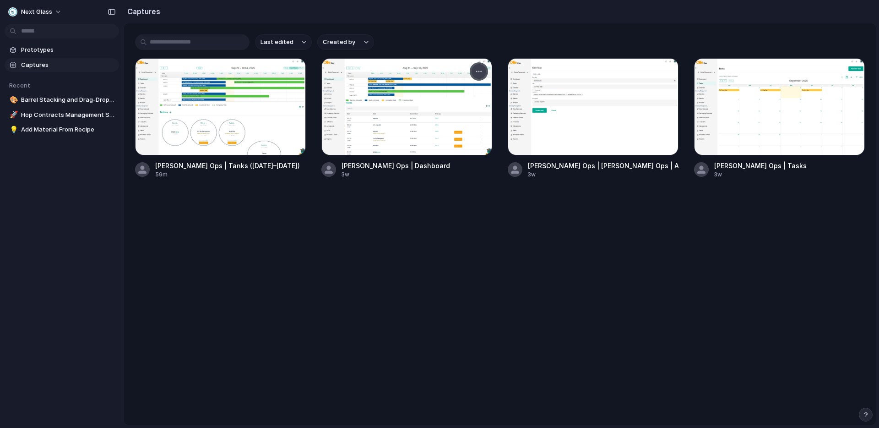
click at [475, 71] on div "button" at bounding box center [478, 71] width 7 height 7
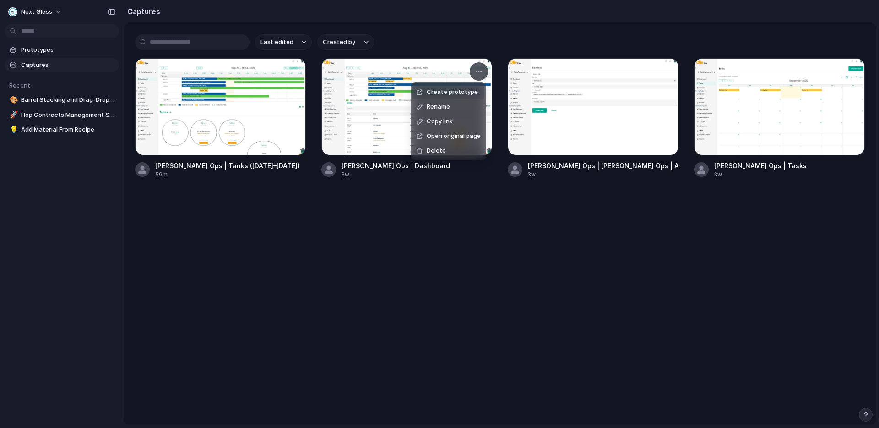
click at [452, 90] on span "Create prototype" at bounding box center [452, 91] width 51 height 9
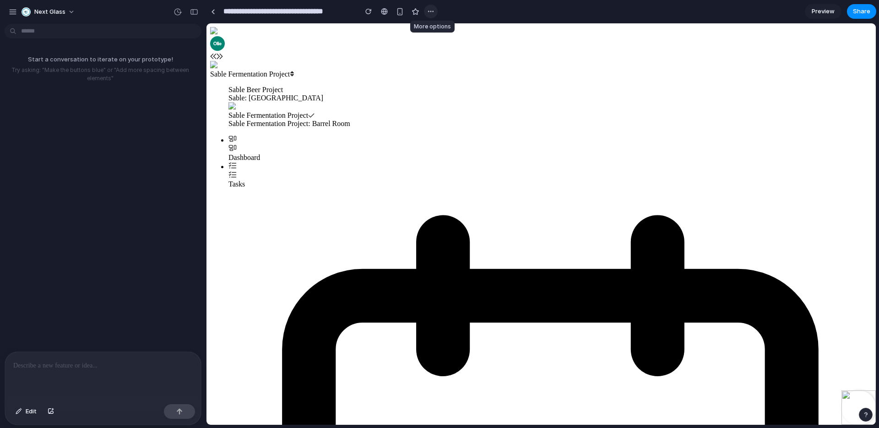
click at [431, 12] on div "button" at bounding box center [430, 11] width 7 height 7
click at [369, 12] on div "Duplicate Delete" at bounding box center [439, 214] width 879 height 428
click at [858, 8] on span "Share" at bounding box center [861, 11] width 17 height 9
click at [858, 8] on div "Share ' Prototype from [PERSON_NAME] Ops | Dashboard ' [PERSON_NAME] Creator An…" at bounding box center [439, 214] width 879 height 428
click at [212, 17] on link at bounding box center [213, 12] width 14 height 14
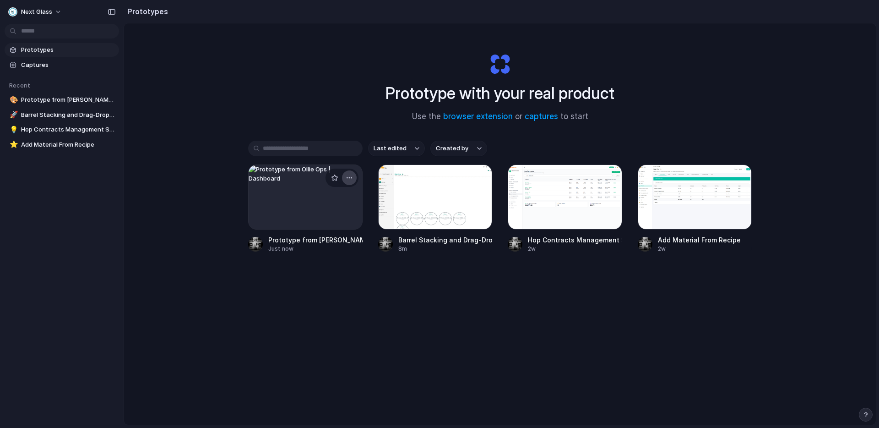
click at [349, 174] on div "button" at bounding box center [349, 177] width 7 height 7
click at [323, 239] on li "Delete" at bounding box center [322, 242] width 65 height 15
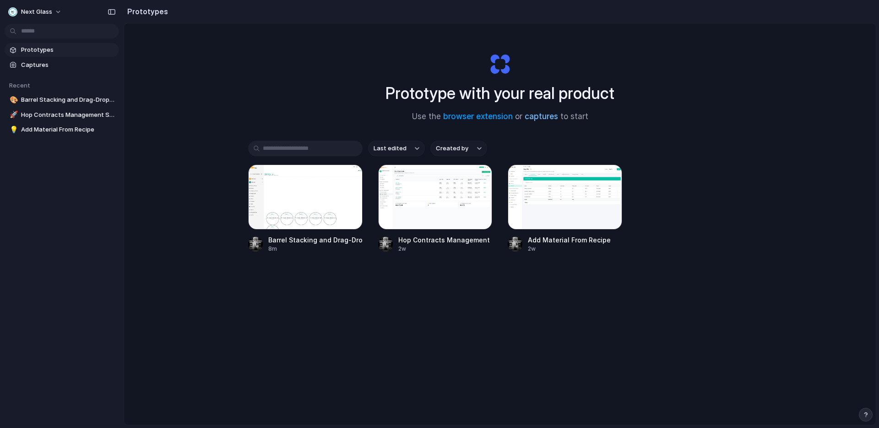
click at [550, 116] on link "captures" at bounding box center [541, 116] width 33 height 9
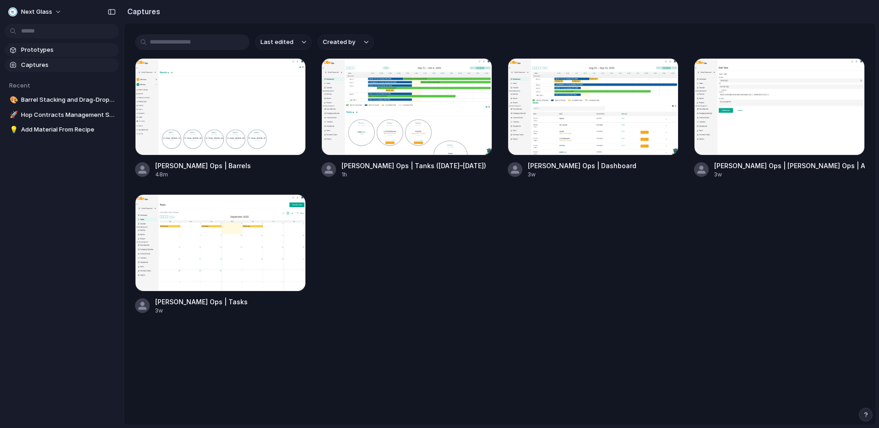
click at [46, 48] on span "Prototypes" at bounding box center [68, 49] width 94 height 9
